Goal: Navigation & Orientation: Find specific page/section

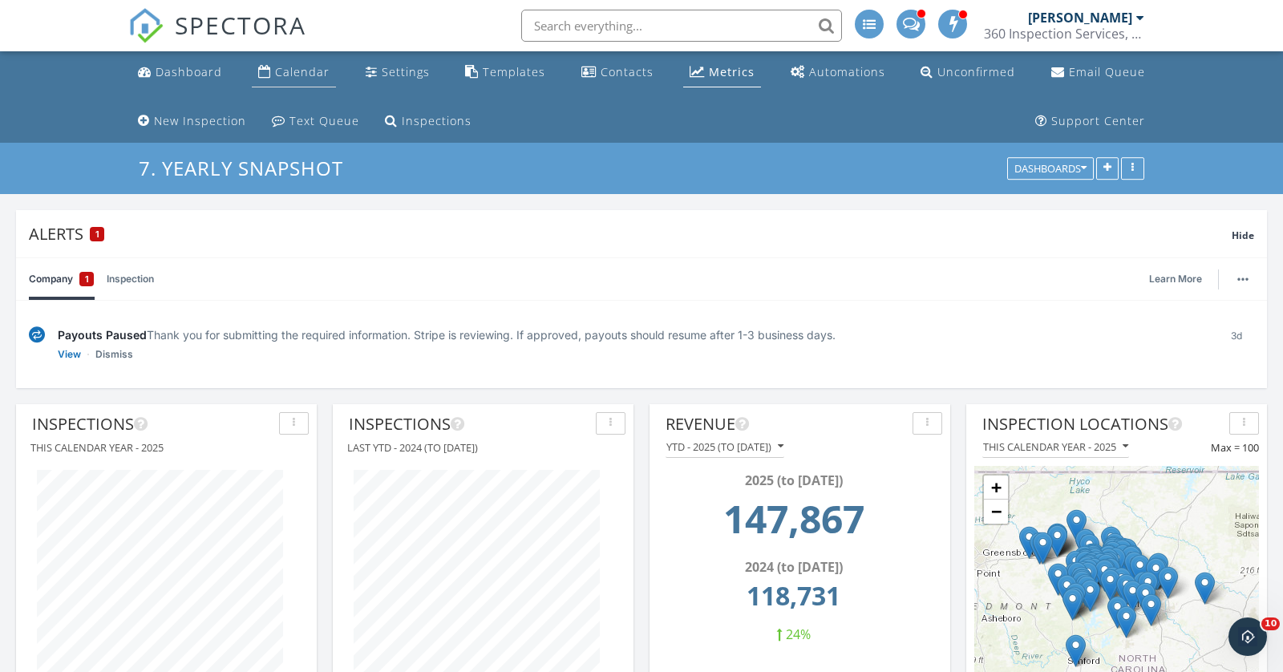
click at [287, 76] on div "Calendar" at bounding box center [302, 71] width 55 height 15
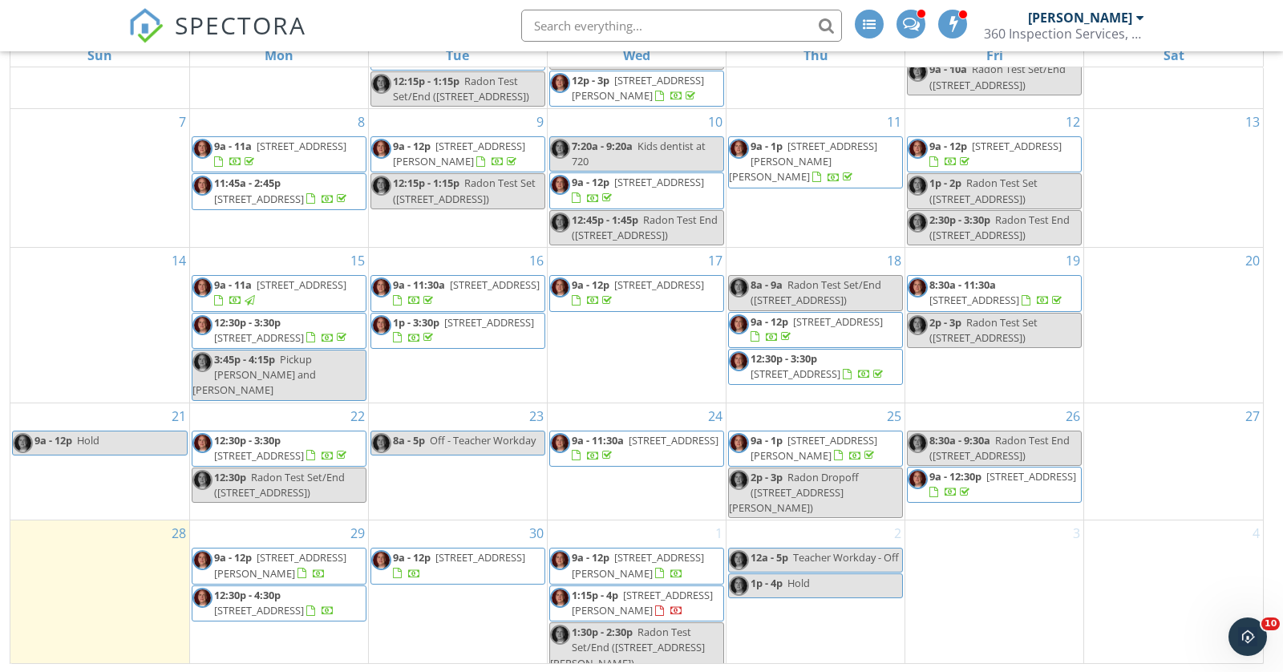
scroll to position [131, 0]
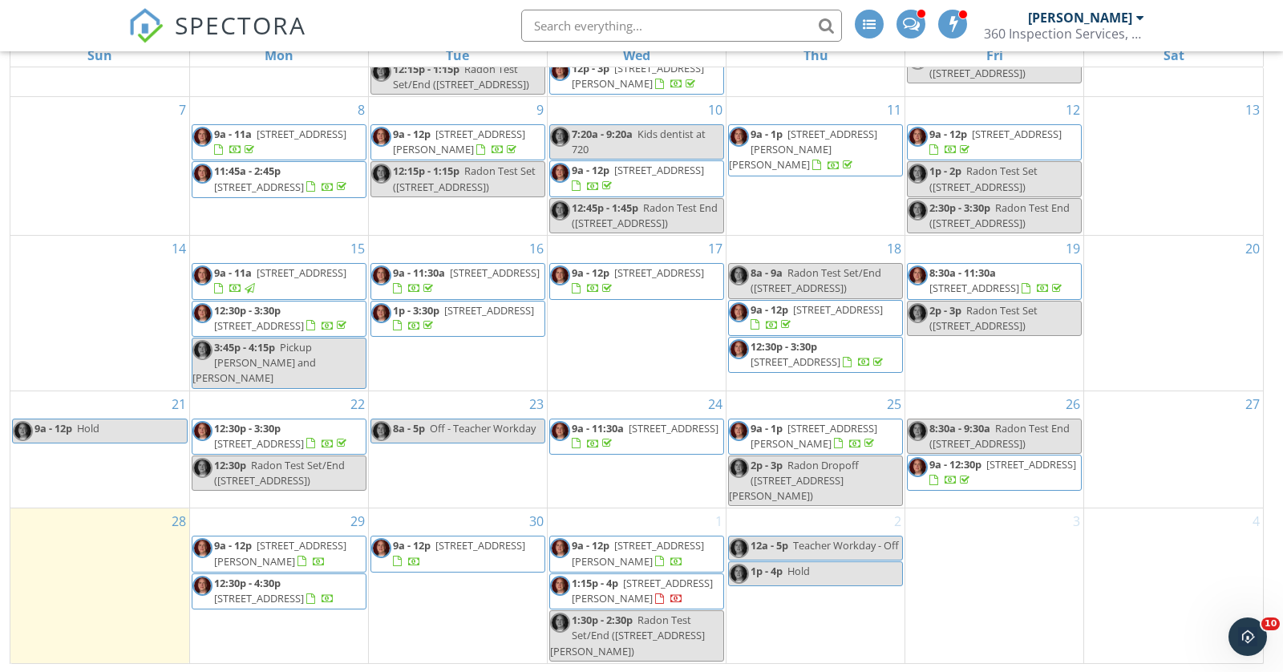
click at [631, 26] on input "text" at bounding box center [681, 26] width 321 height 32
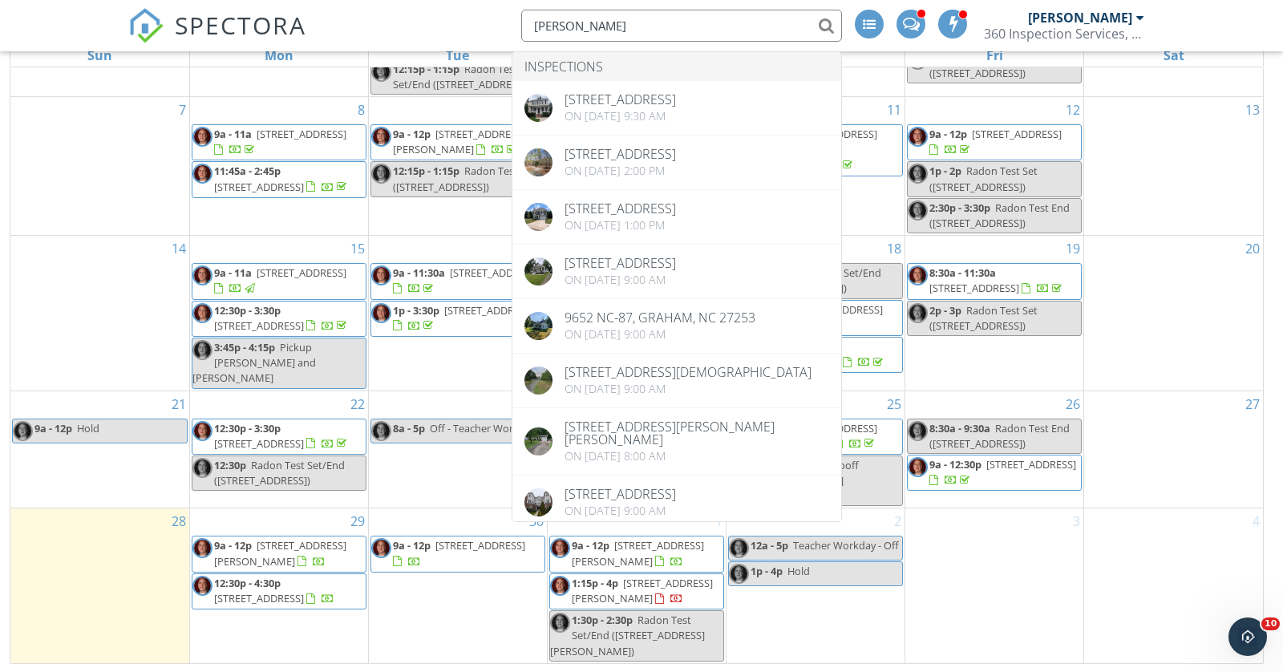
click at [560, 18] on input "graham" at bounding box center [681, 26] width 321 height 32
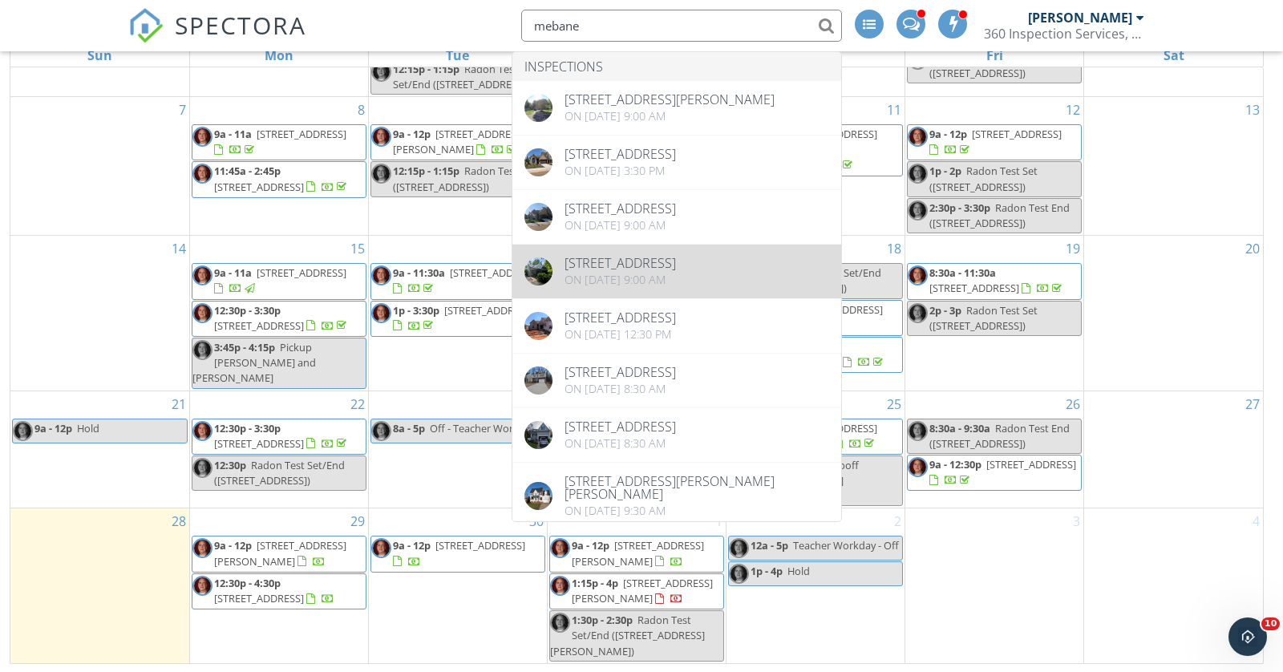
type input "mebane"
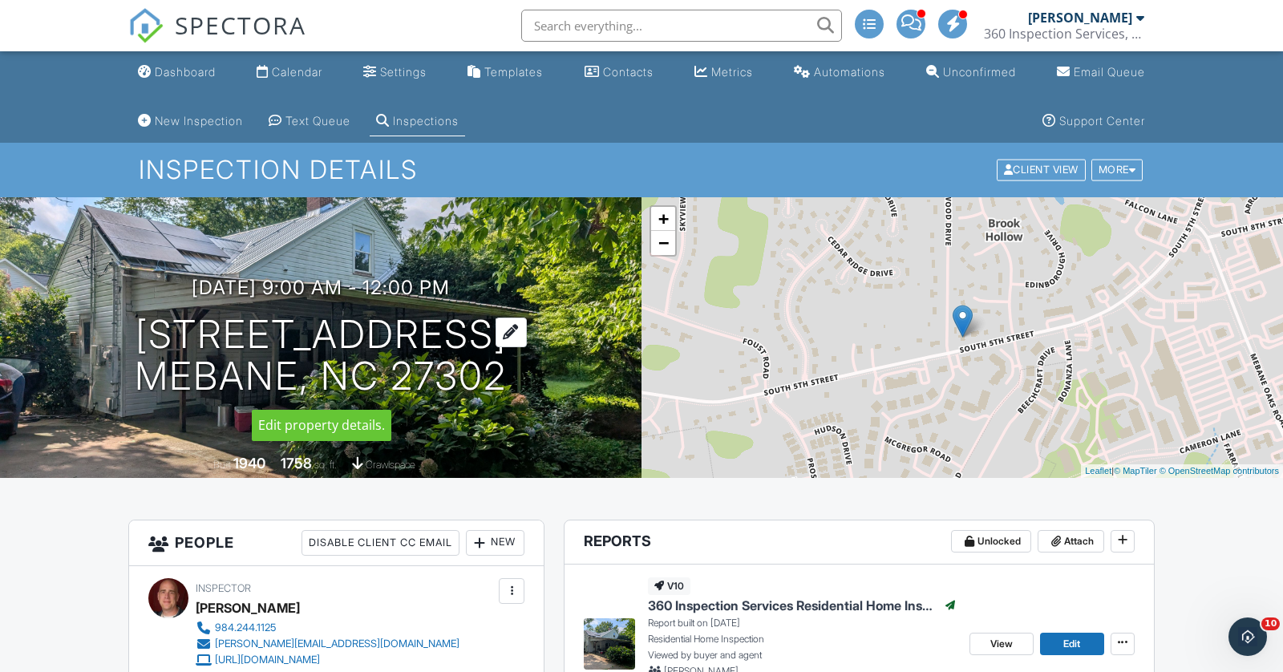
drag, startPoint x: 524, startPoint y: 385, endPoint x: 138, endPoint y: 335, distance: 388.9
click at [138, 335] on div "07/01/2025 9:00 am - 12:00 pm 1090 S Fifth St Mebane, NC 27302" at bounding box center [320, 337] width 641 height 121
copy h1 "1090 S Fifth St Mebane, NC 27302"
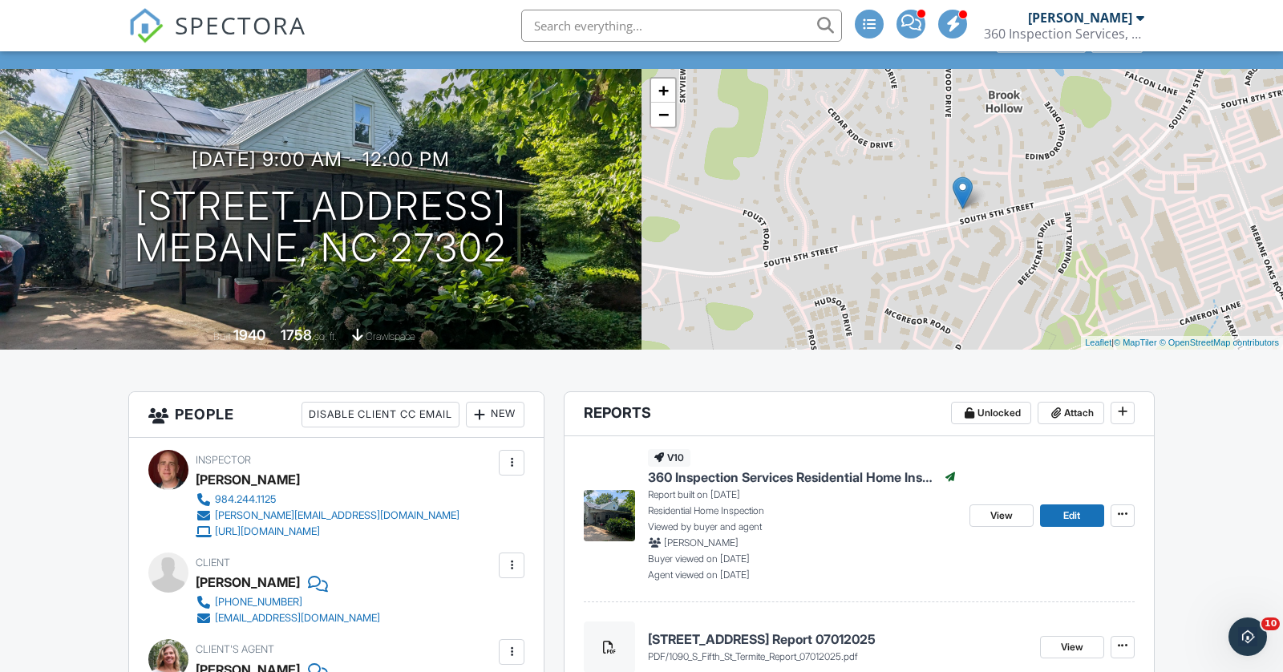
scroll to position [169, 0]
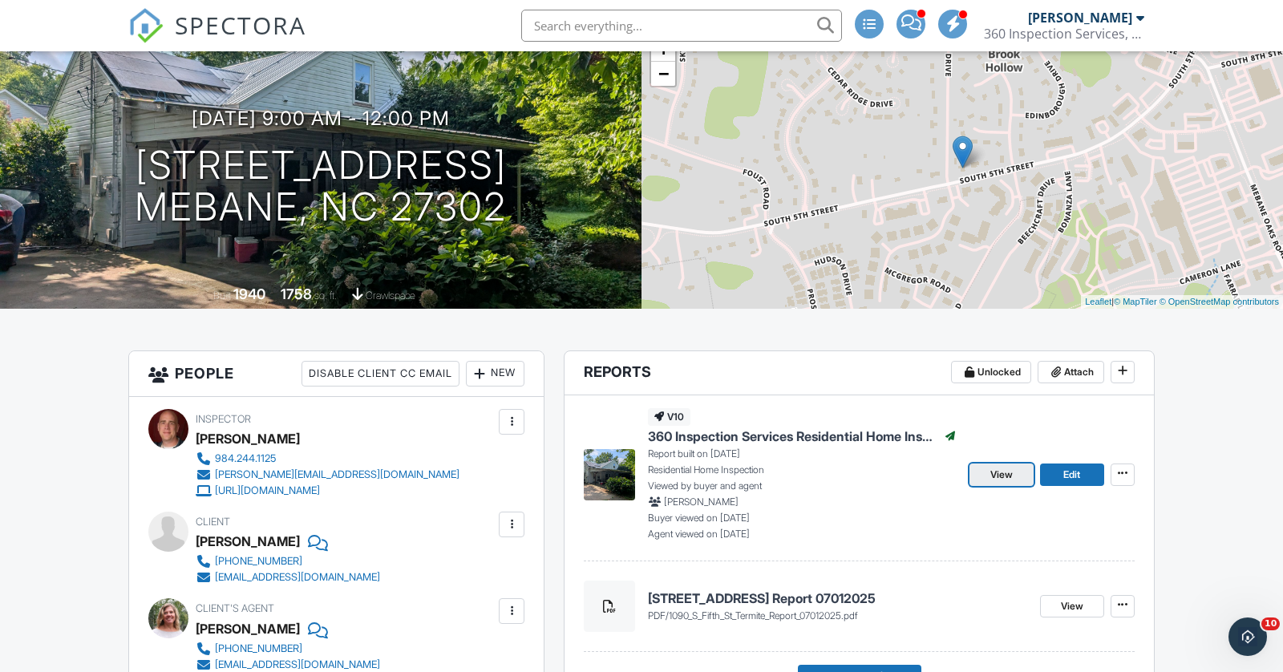
click at [993, 483] on link "View" at bounding box center [1001, 474] width 64 height 22
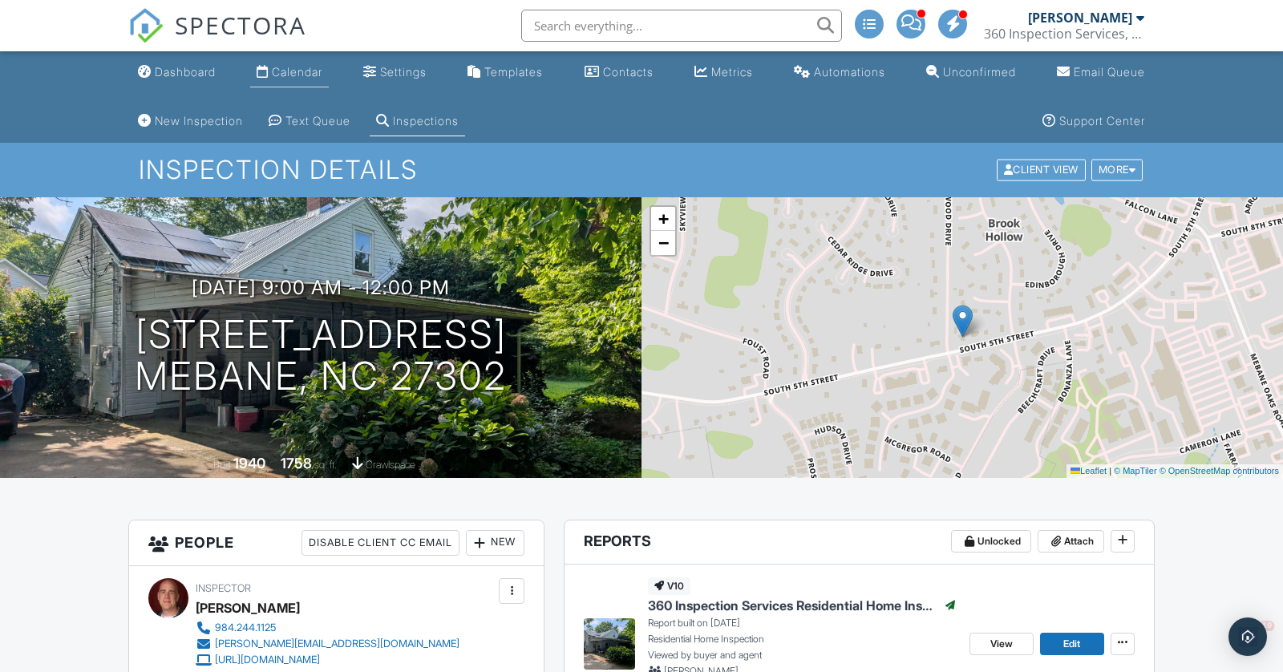
click at [308, 73] on div "Calendar" at bounding box center [297, 72] width 51 height 14
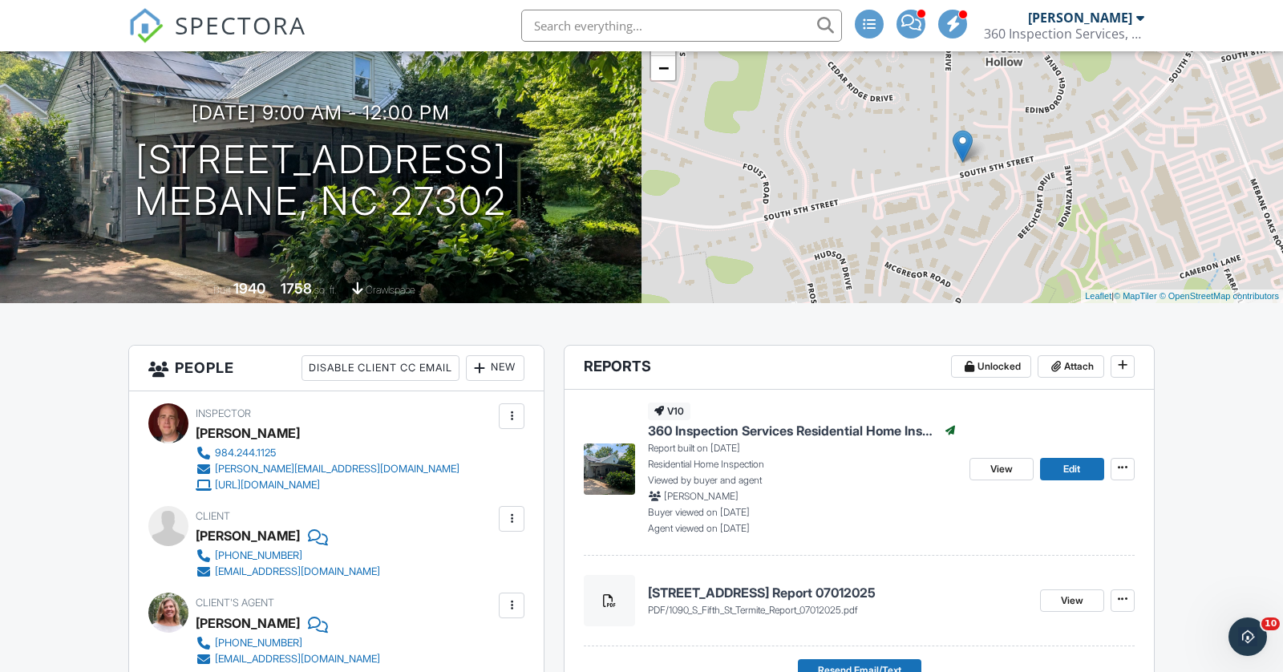
scroll to position [172, 0]
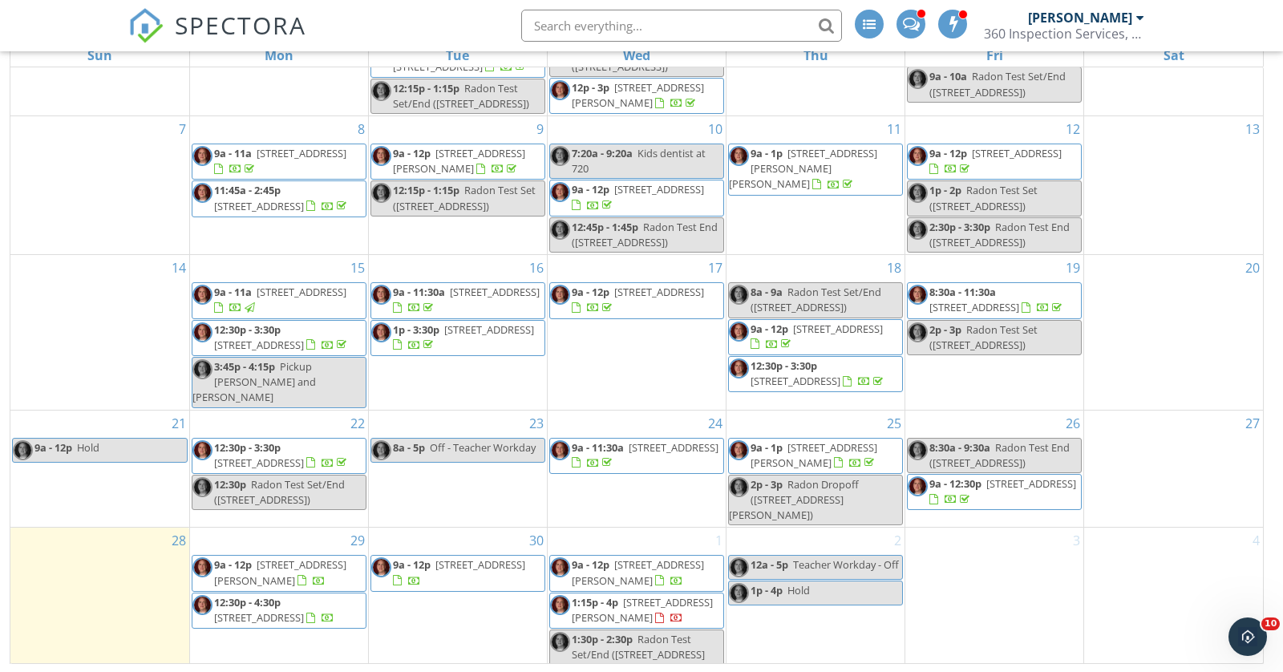
scroll to position [131, 0]
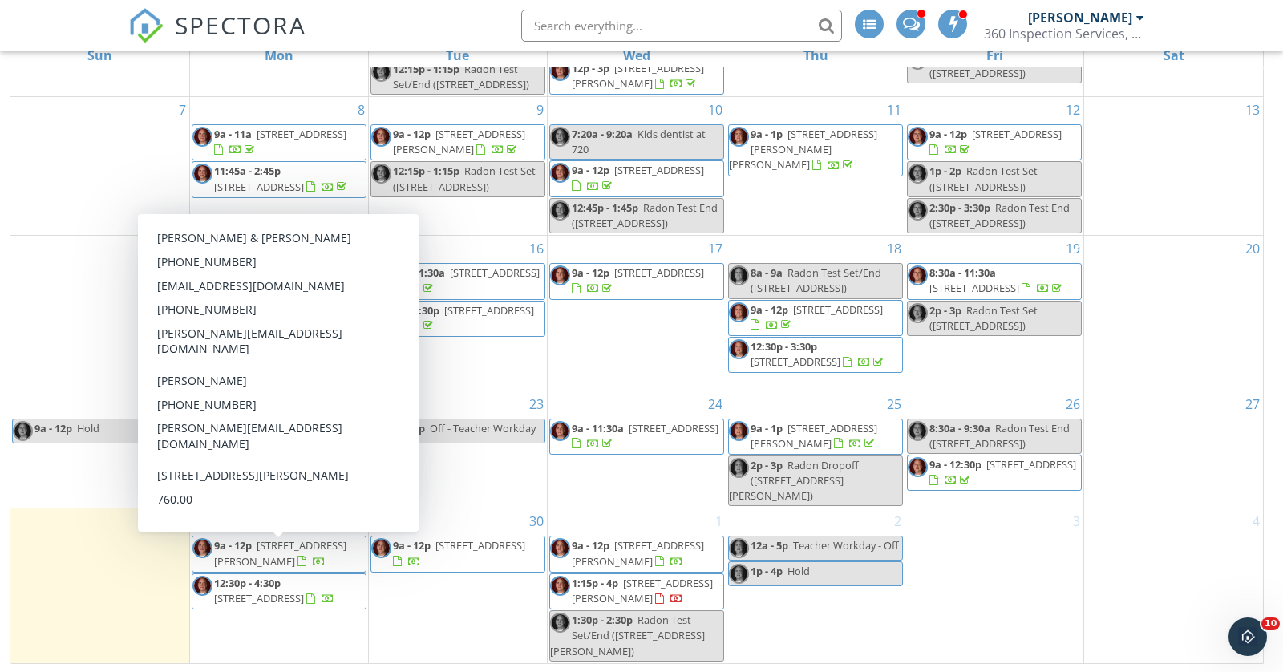
click at [245, 549] on span "9a - 12p" at bounding box center [233, 545] width 38 height 14
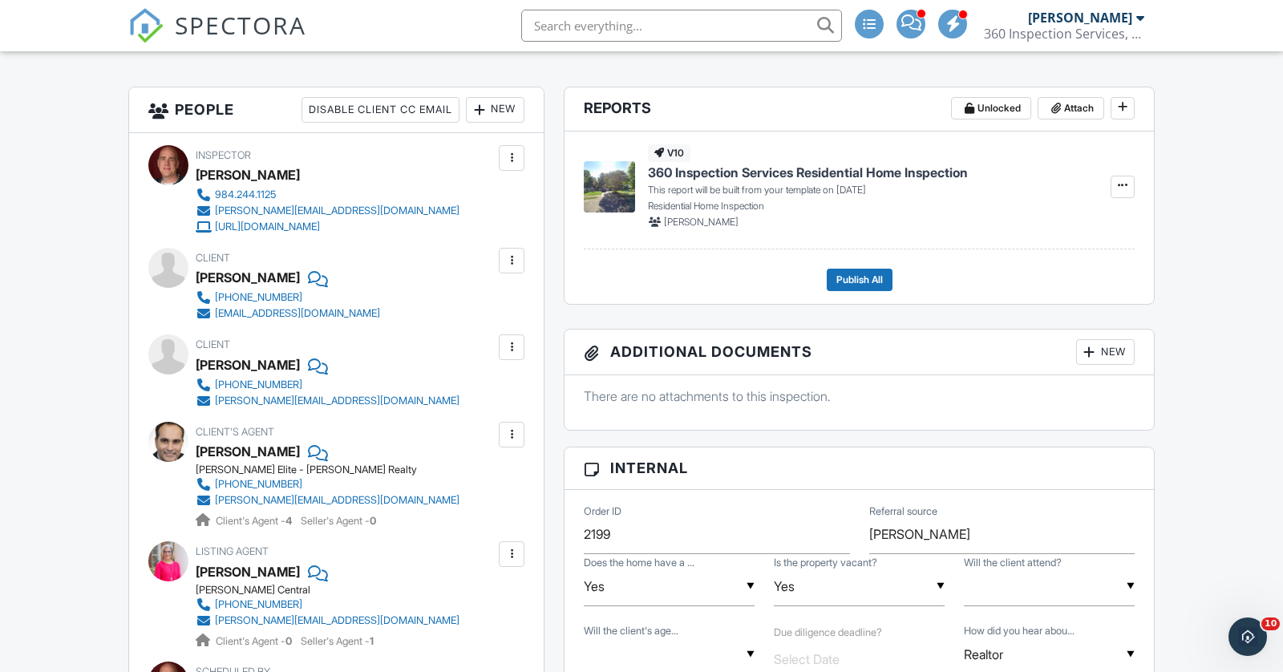
scroll to position [436, 0]
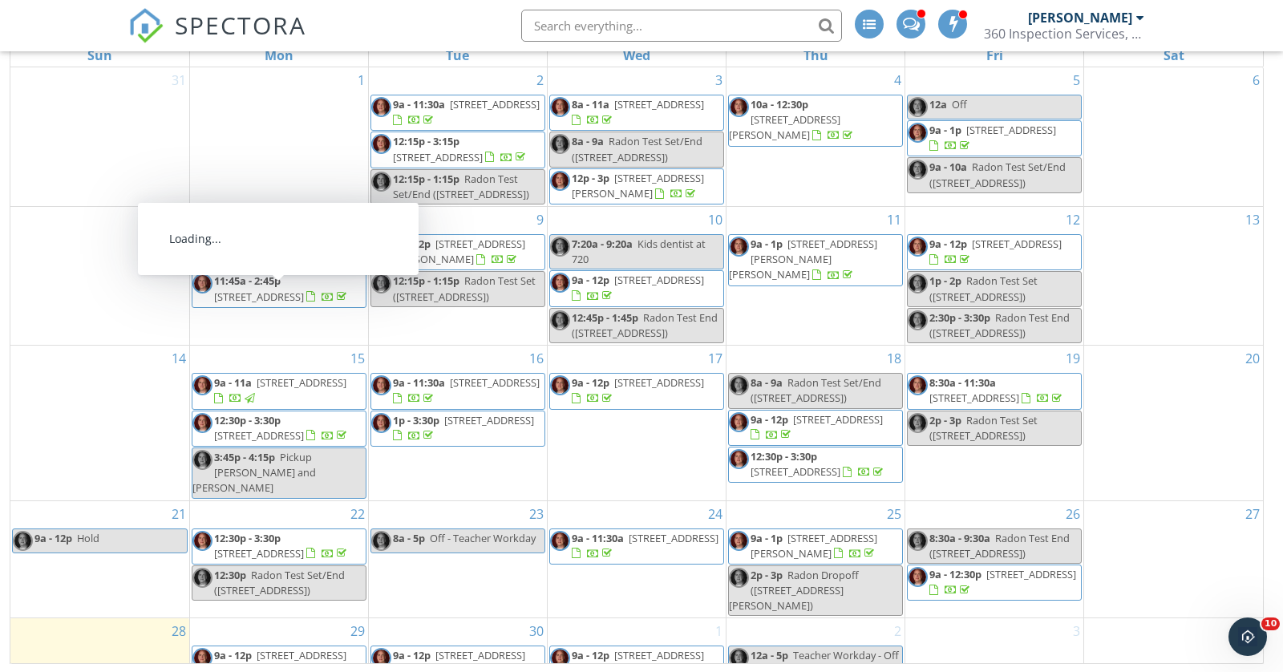
scroll to position [131, 0]
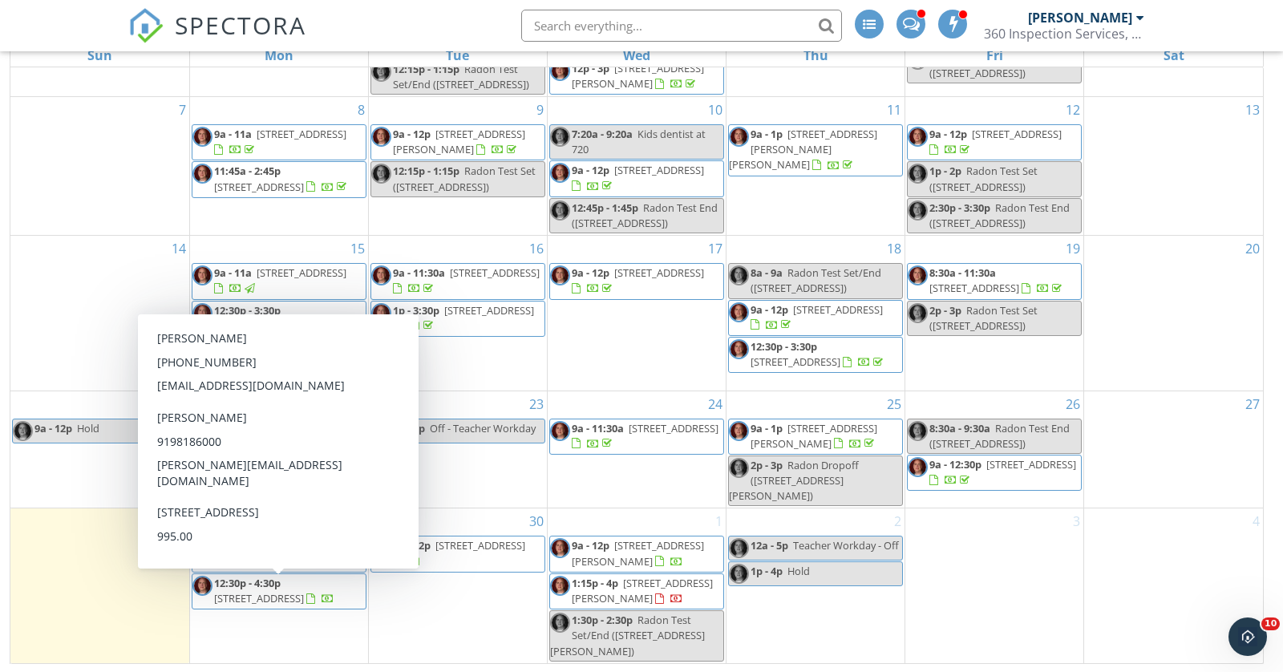
click at [265, 584] on span "12:30p - 4:30p" at bounding box center [247, 583] width 67 height 14
